Goal: Information Seeking & Learning: Stay updated

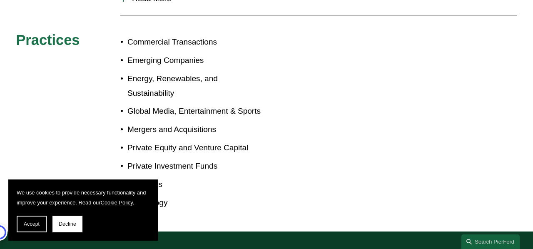
scroll to position [453, 0]
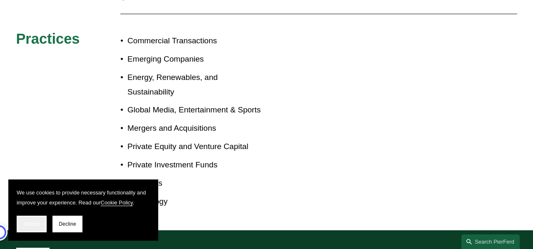
click at [34, 226] on span "Accept" at bounding box center [32, 224] width 16 height 6
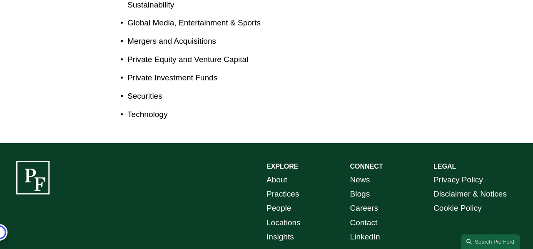
scroll to position [564, 0]
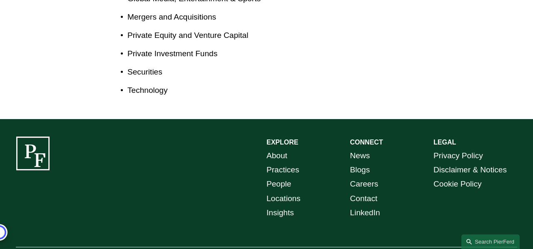
click at [363, 149] on link "News" at bounding box center [360, 156] width 20 height 14
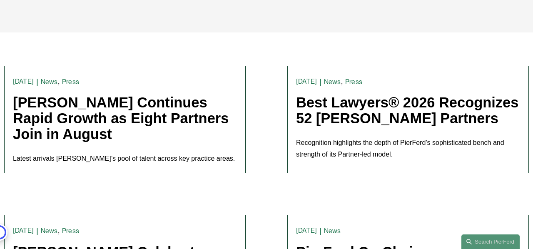
scroll to position [185, 0]
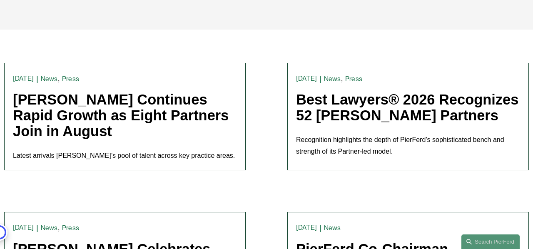
click at [119, 103] on link "[PERSON_NAME] Continues Rapid Growth as Eight Partners Join in August" at bounding box center [121, 115] width 216 height 47
